Goal: Task Accomplishment & Management: Use online tool/utility

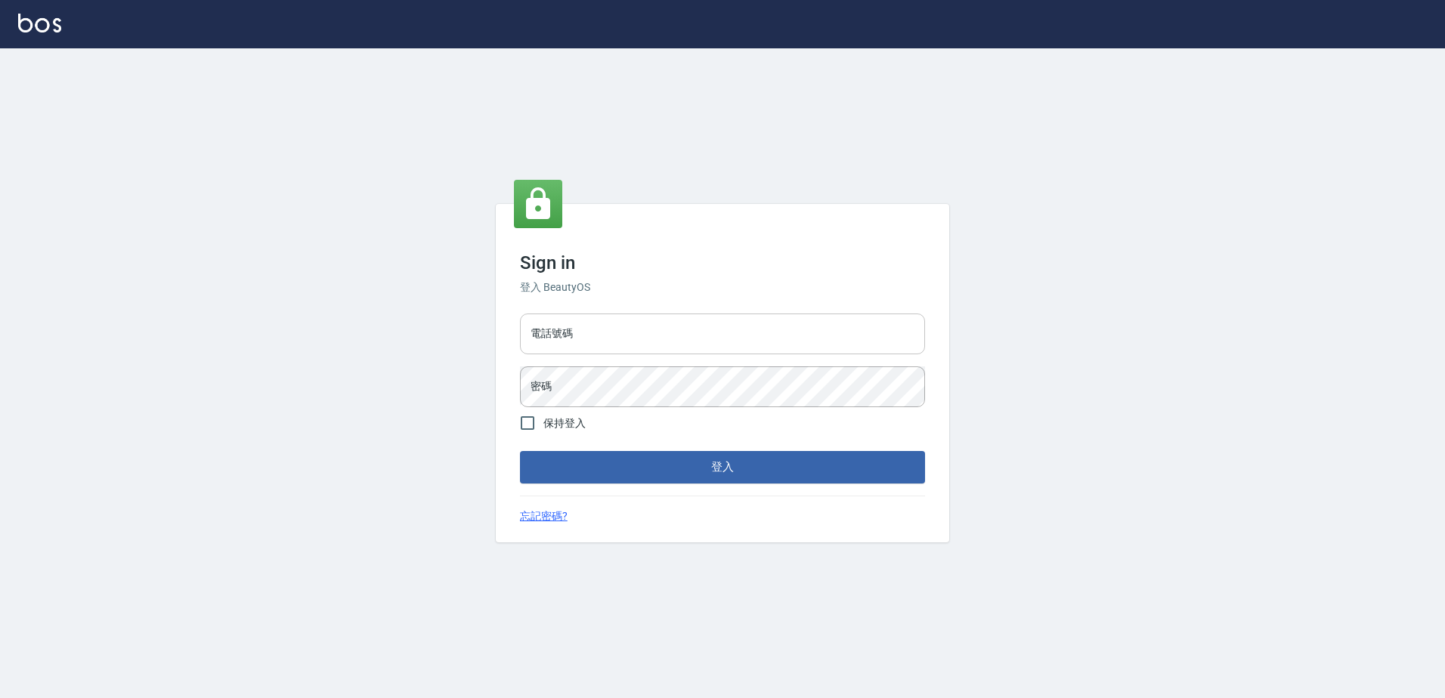
click at [638, 324] on input "電話號碼" at bounding box center [722, 334] width 405 height 41
click at [625, 344] on input "電話號碼" at bounding box center [722, 334] width 405 height 41
click at [625, 341] on input "電話號碼" at bounding box center [722, 334] width 405 height 41
click at [618, 341] on input "09368888" at bounding box center [722, 334] width 405 height 41
type input "0"
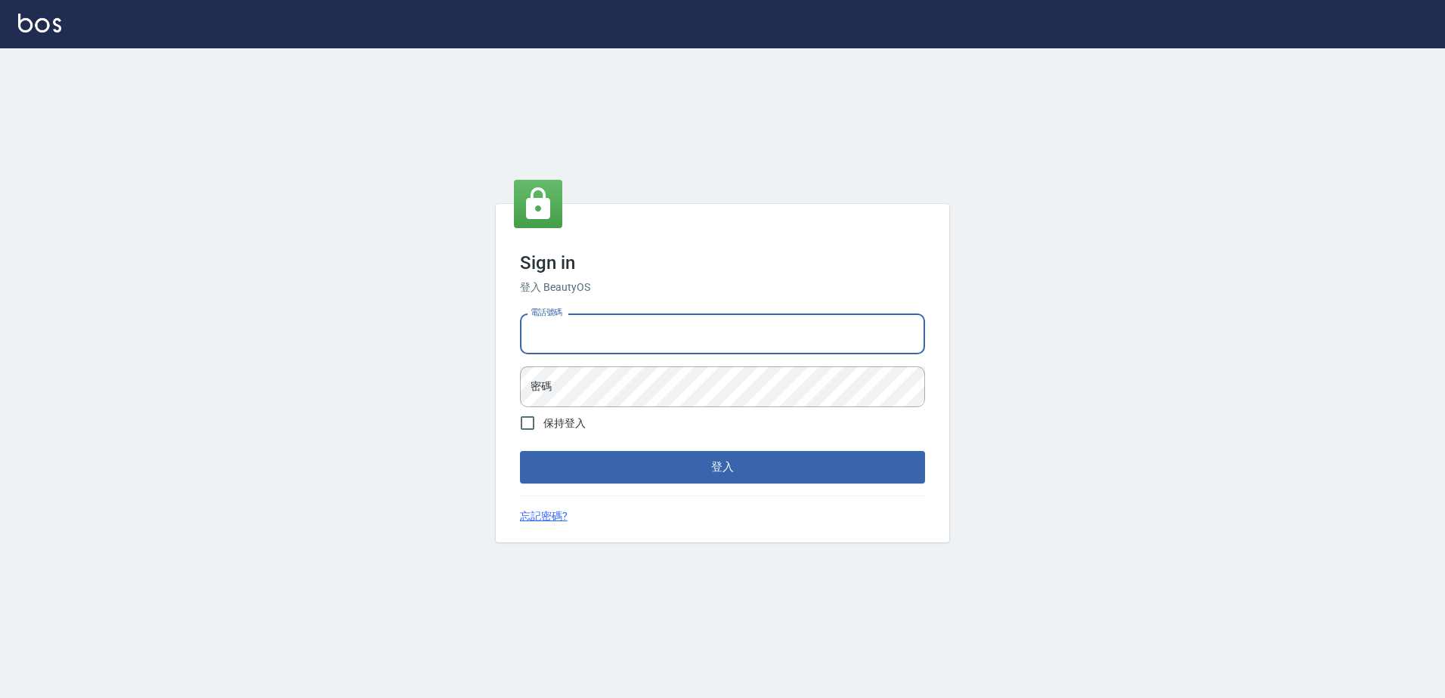
click at [620, 341] on input "電話號碼" at bounding box center [722, 334] width 405 height 41
type input "29574357"
click at [593, 338] on input "29574357" at bounding box center [722, 334] width 405 height 41
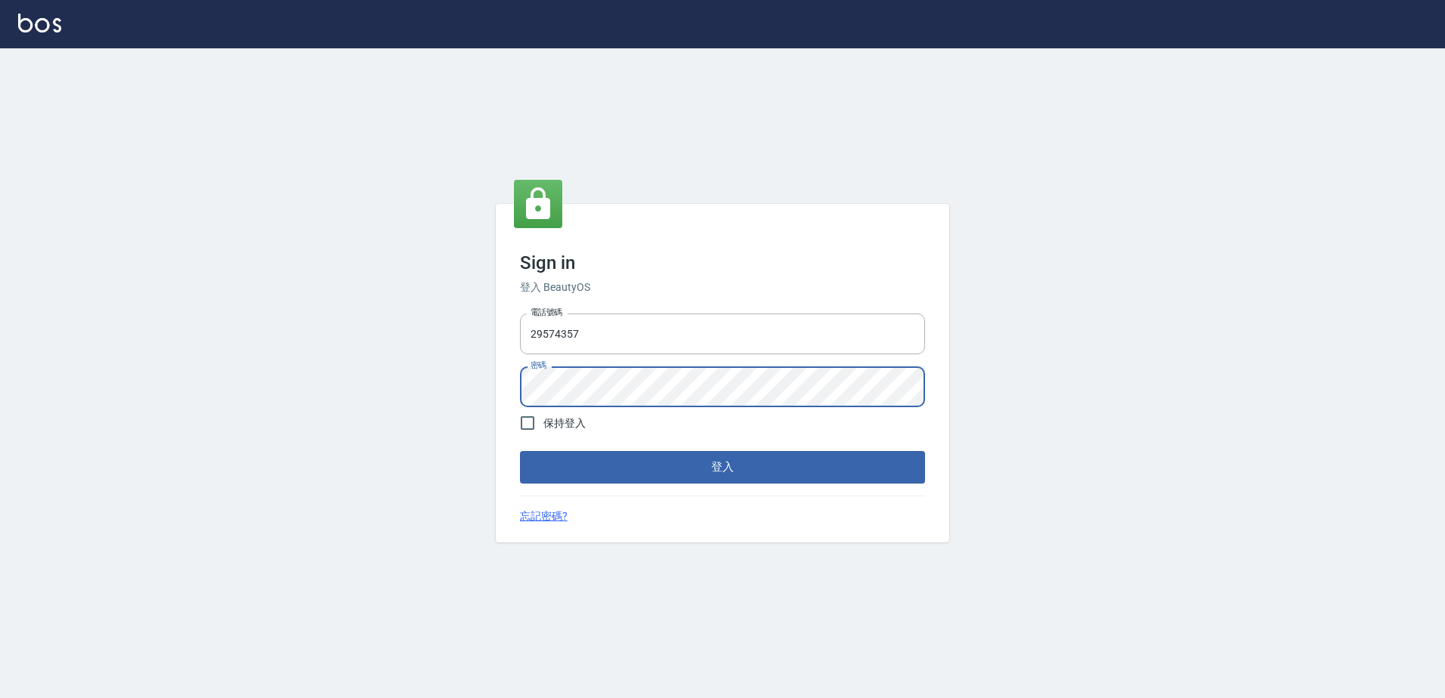
click at [520, 451] on button "登入" at bounding box center [722, 467] width 405 height 32
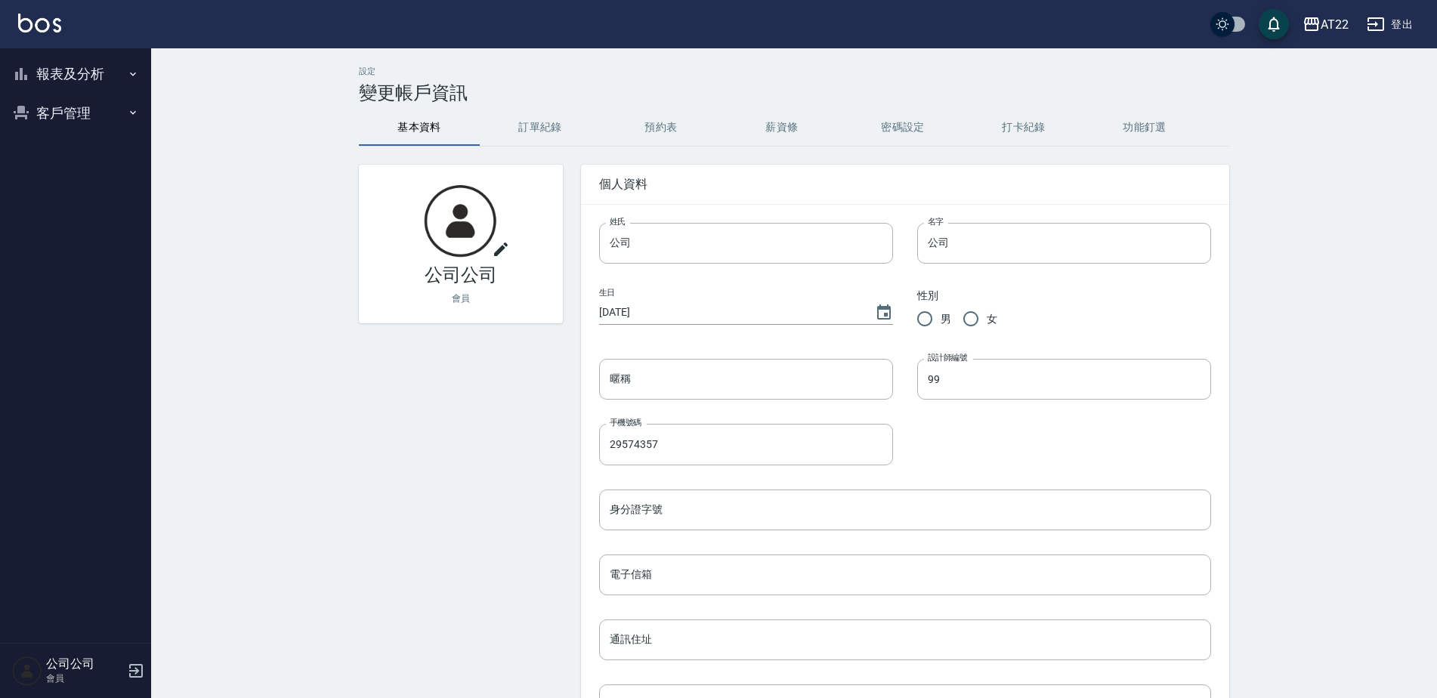
click at [82, 114] on button "客戶管理" at bounding box center [75, 113] width 139 height 39
click at [67, 159] on link "客戶列表" at bounding box center [75, 155] width 139 height 35
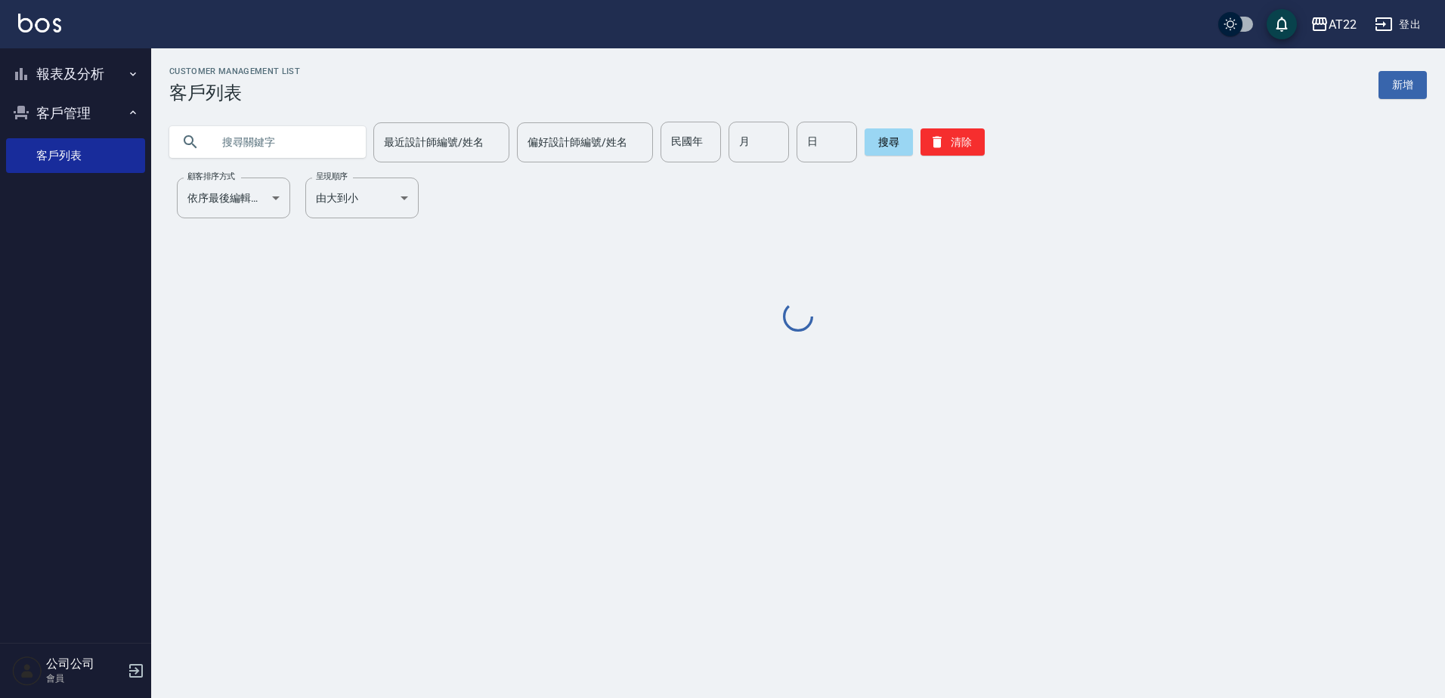
click at [269, 144] on input "text" at bounding box center [283, 142] width 142 height 41
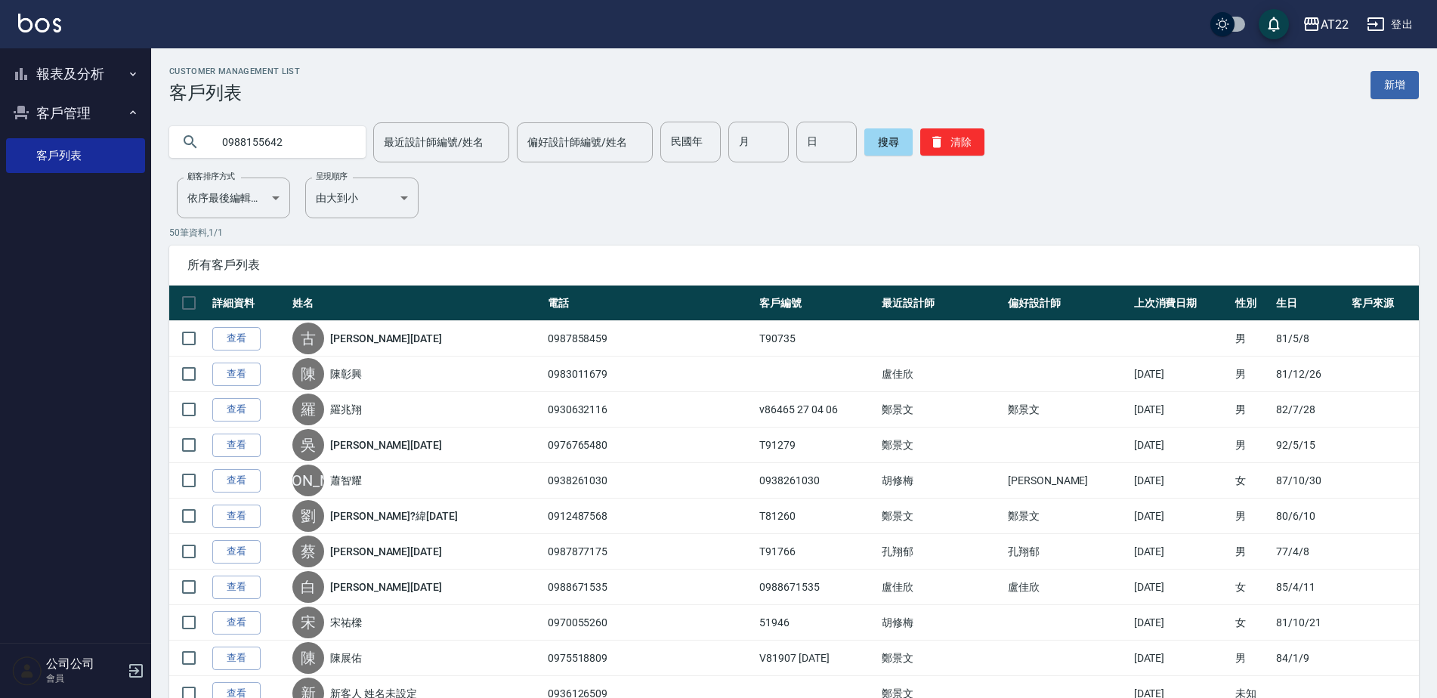
type input "0988155642"
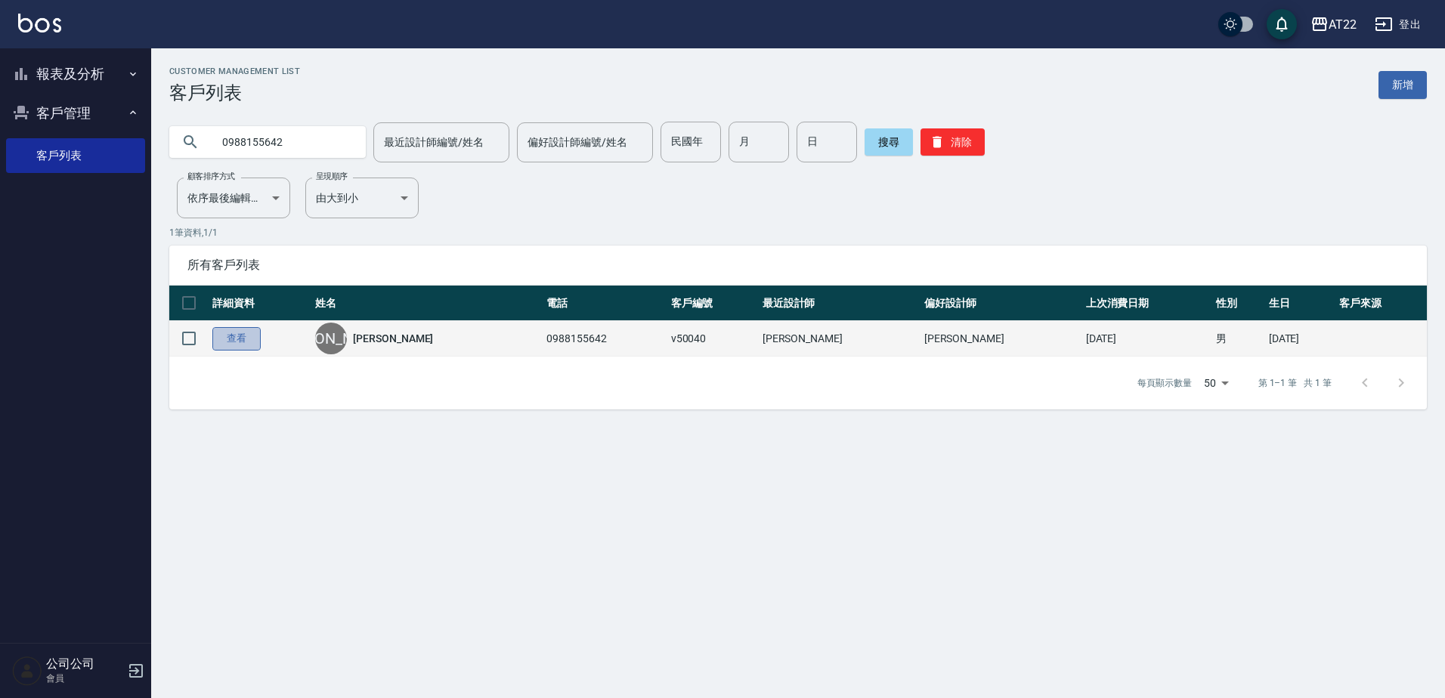
click at [230, 334] on link "查看" at bounding box center [236, 338] width 48 height 23
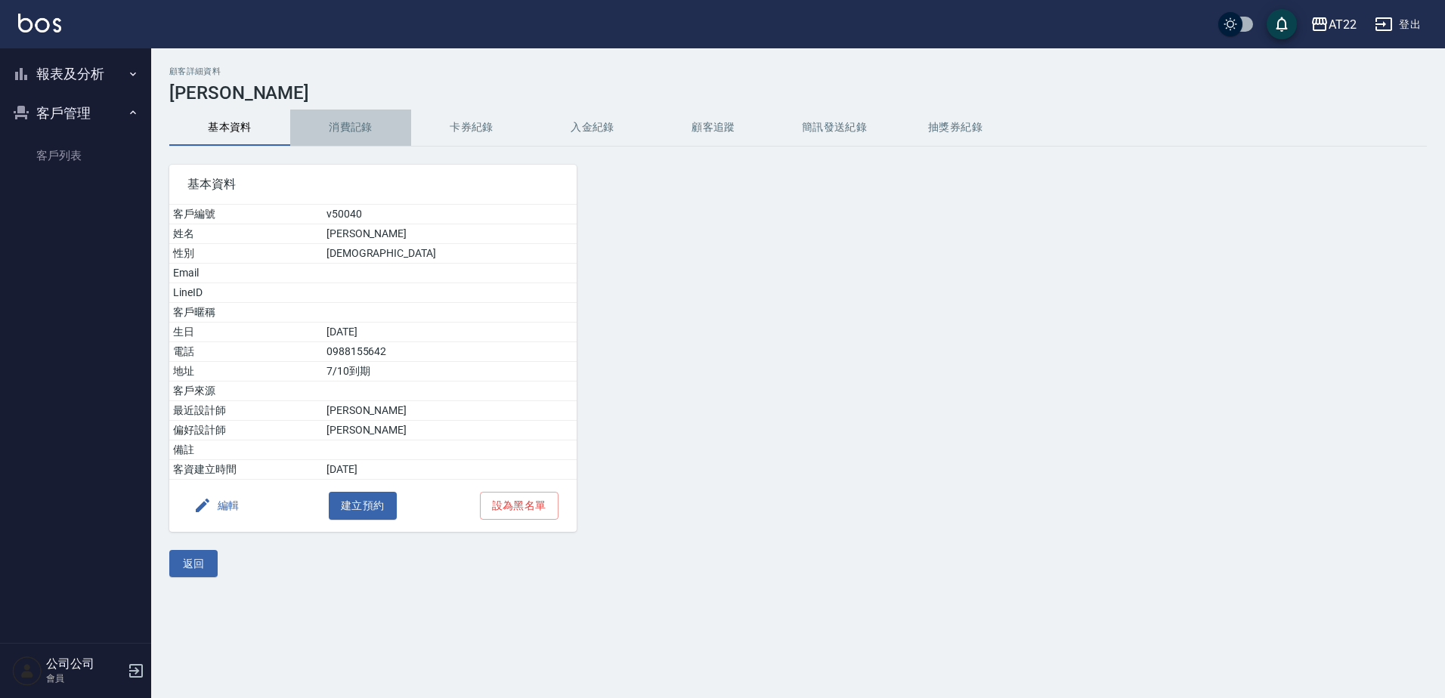
click at [333, 130] on button "消費記錄" at bounding box center [350, 128] width 121 height 36
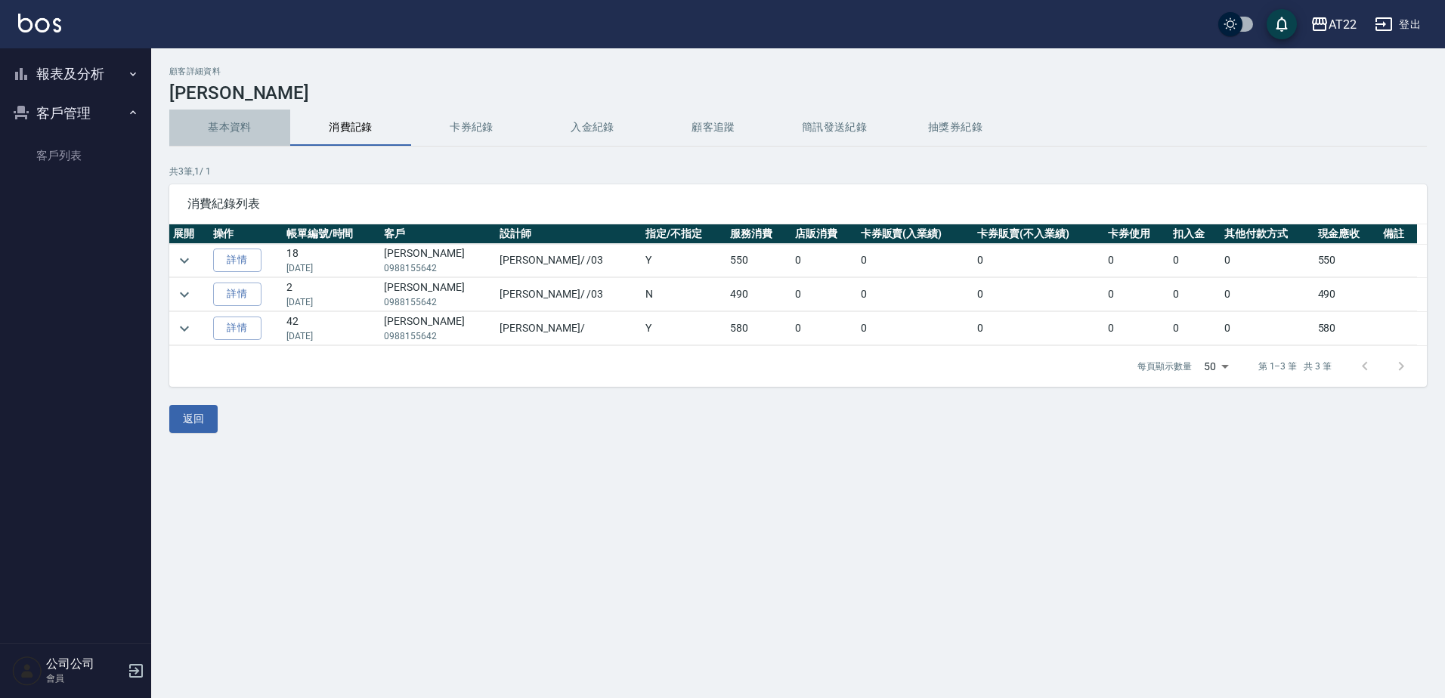
click at [224, 129] on button "基本資料" at bounding box center [229, 128] width 121 height 36
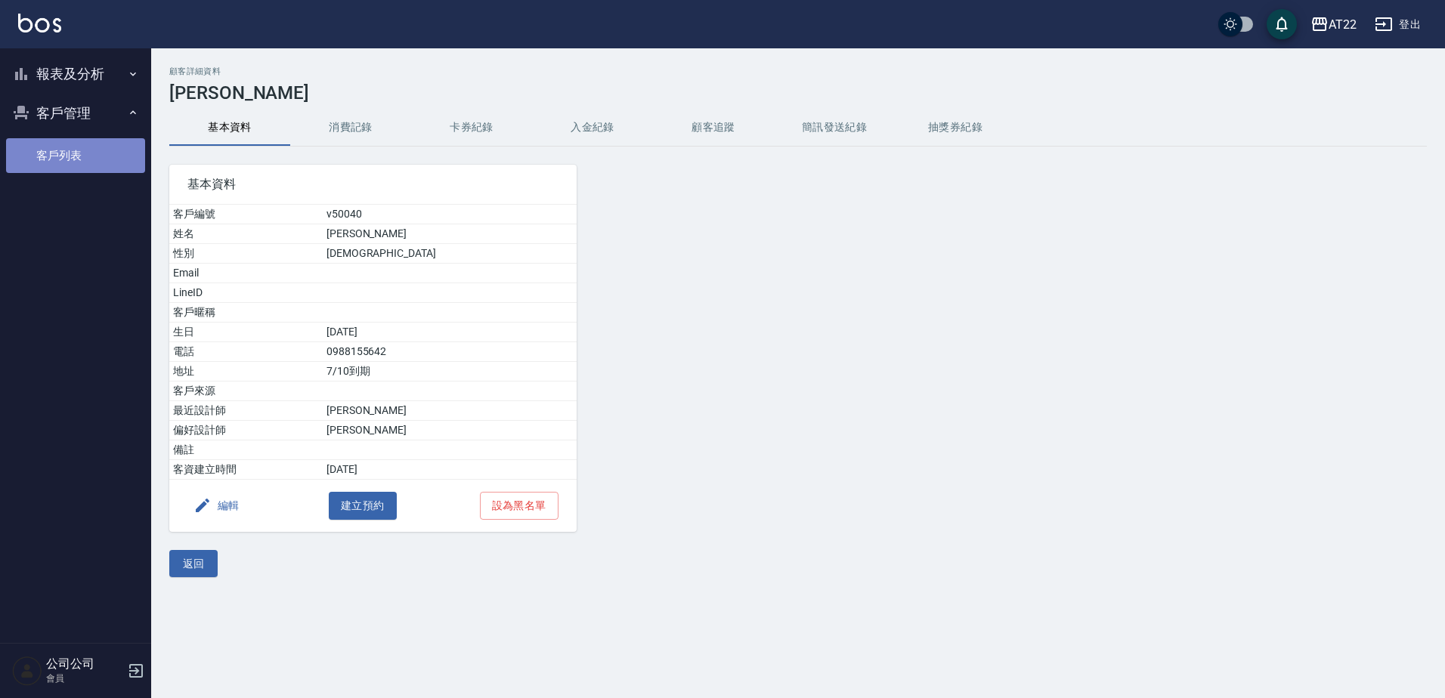
click at [86, 159] on link "客戶列表" at bounding box center [75, 155] width 139 height 35
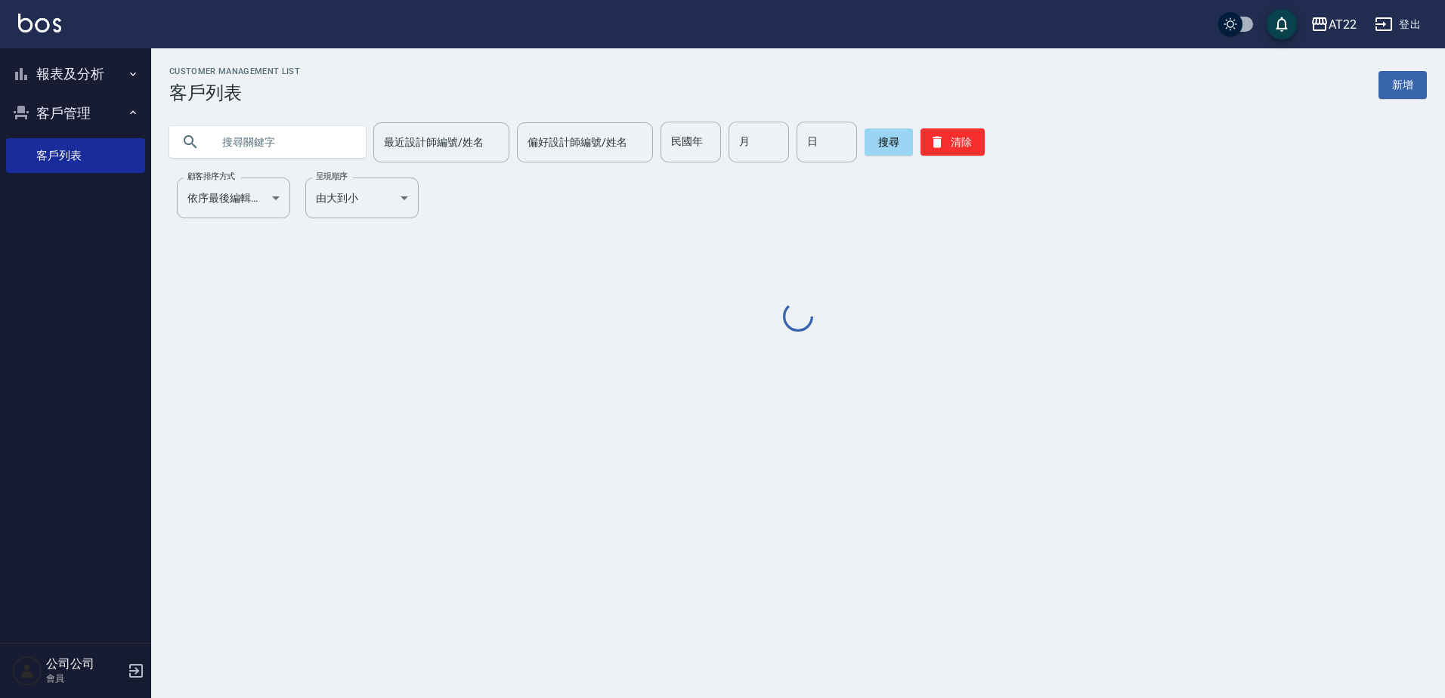
click at [232, 144] on input "text" at bounding box center [283, 142] width 142 height 41
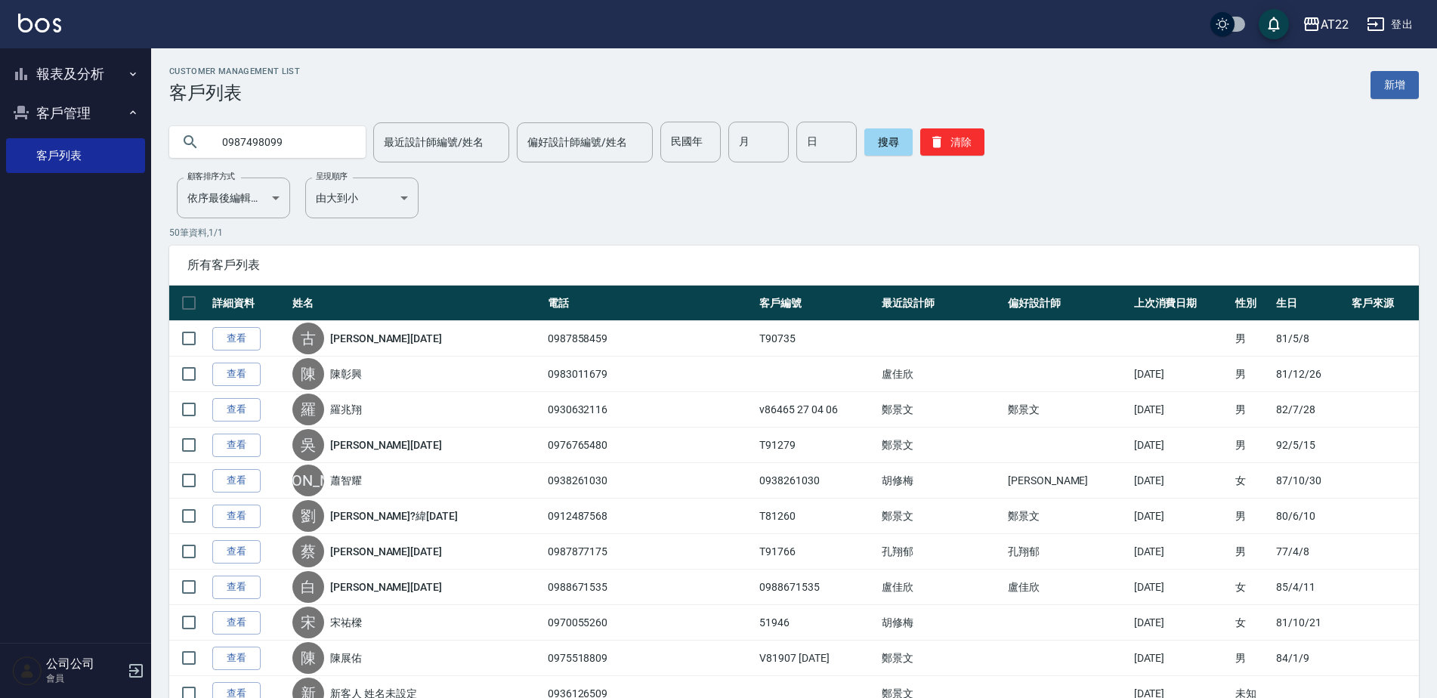
type input "0987498099"
